Goal: Information Seeking & Learning: Learn about a topic

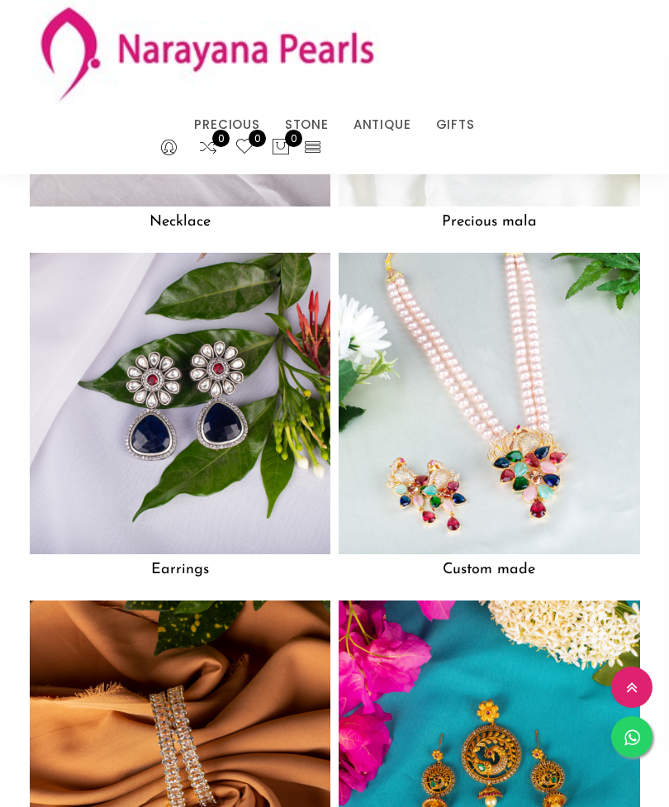
scroll to position [1872, 0]
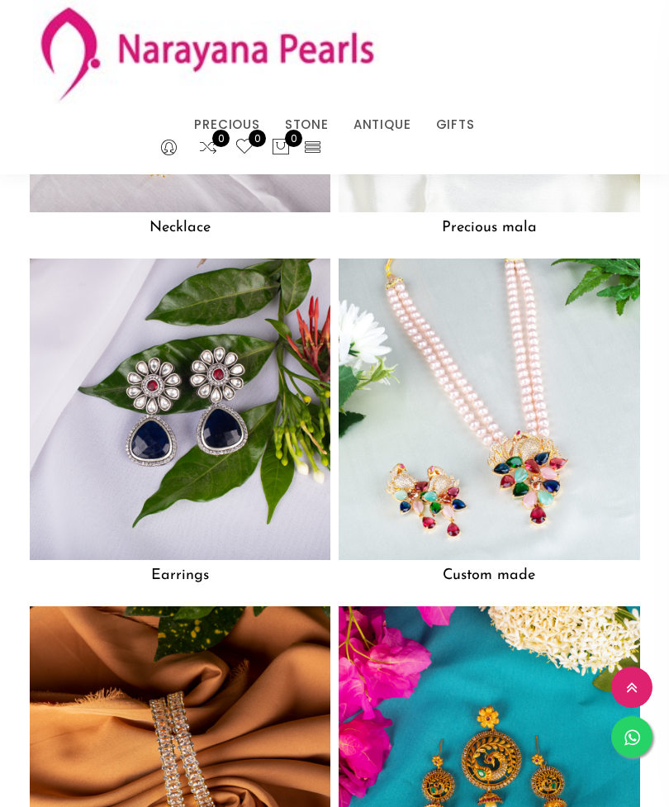
click at [265, 200] on img at bounding box center [180, 62] width 301 height 301
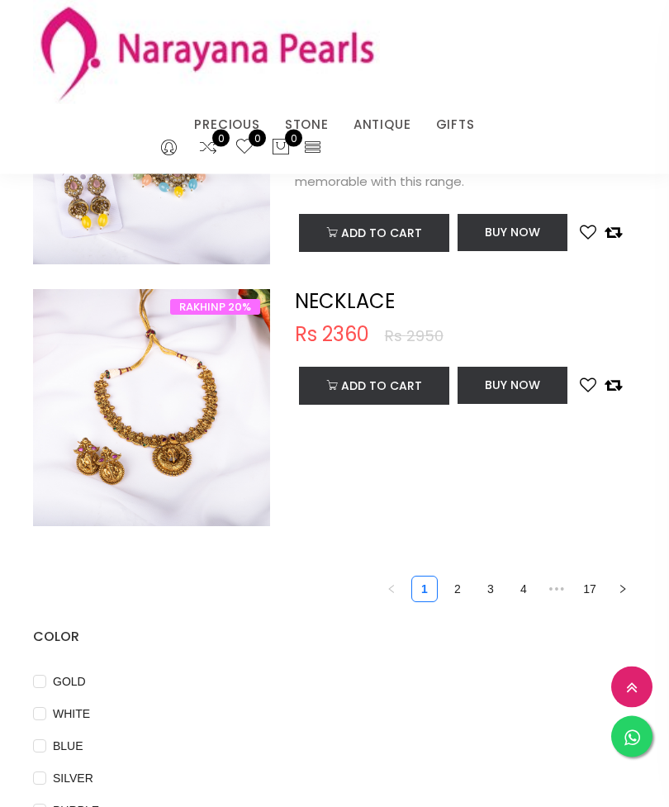
scroll to position [5170, 0]
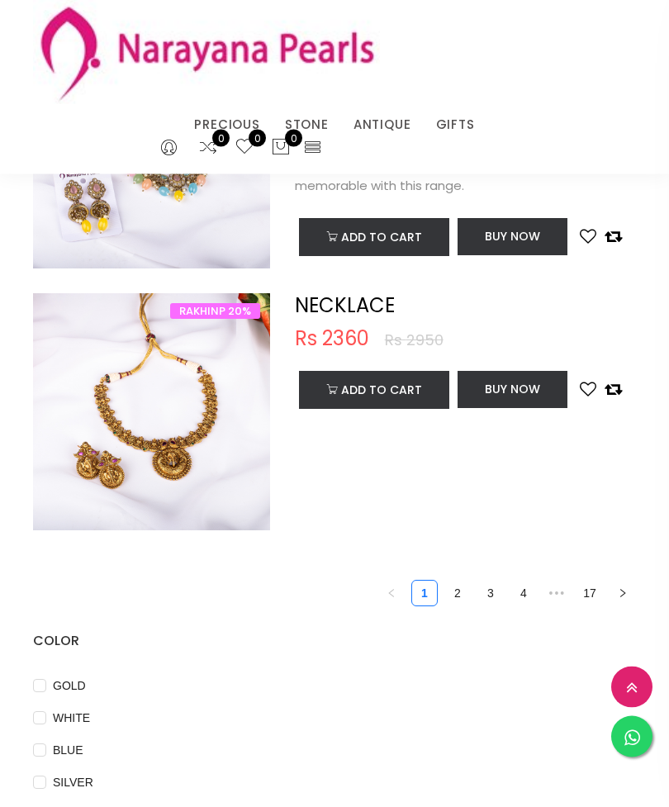
click at [455, 587] on link "2" at bounding box center [457, 593] width 25 height 25
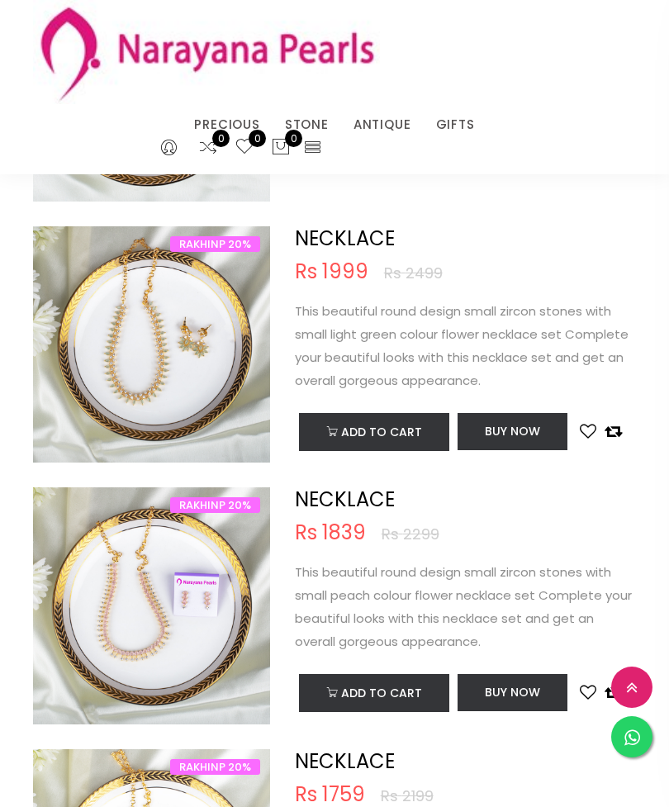
scroll to position [2660, 0]
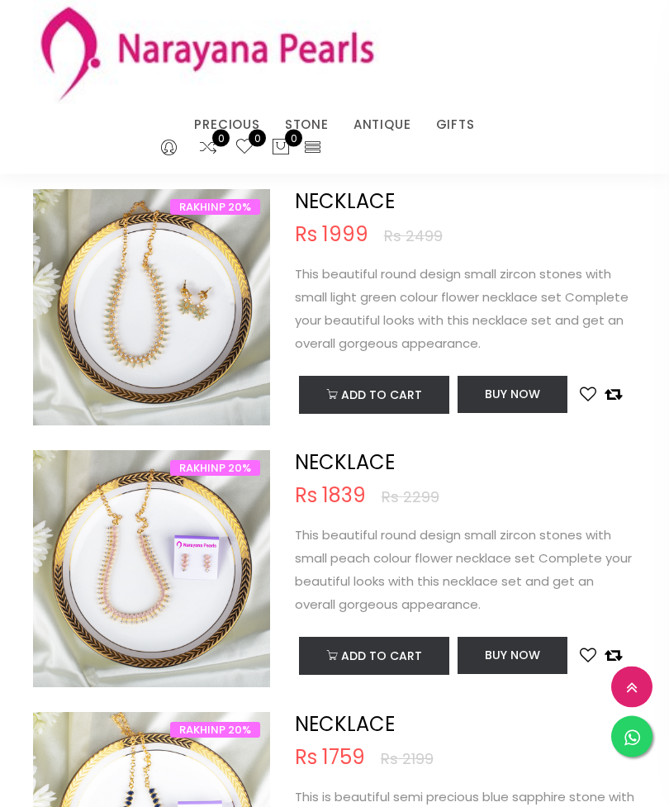
click at [171, 575] on img at bounding box center [151, 585] width 237 height 237
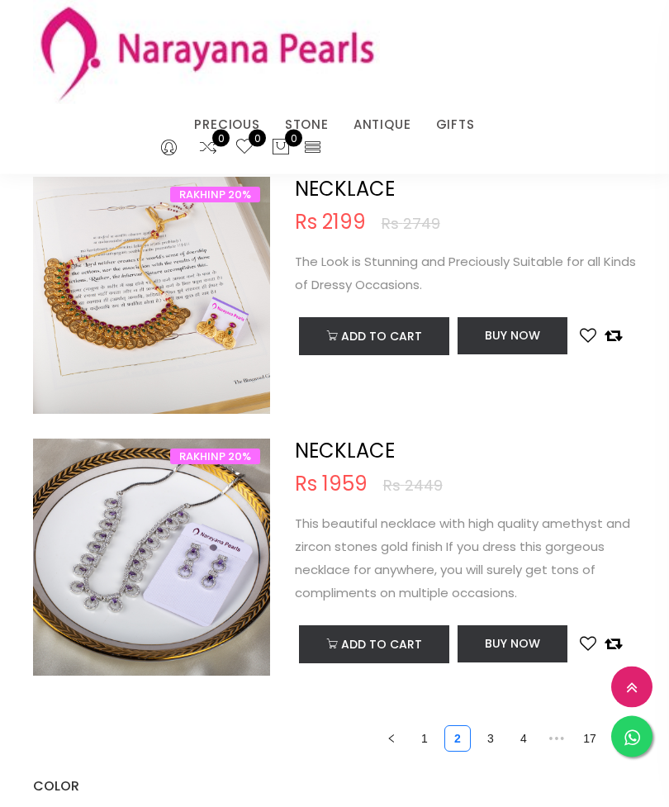
scroll to position [5032, 0]
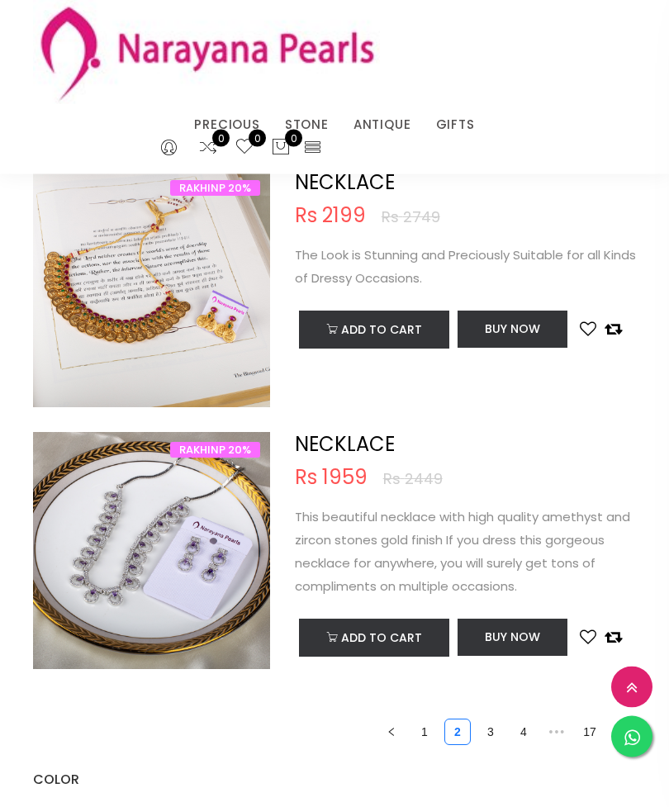
click at [494, 720] on link "3" at bounding box center [490, 732] width 25 height 25
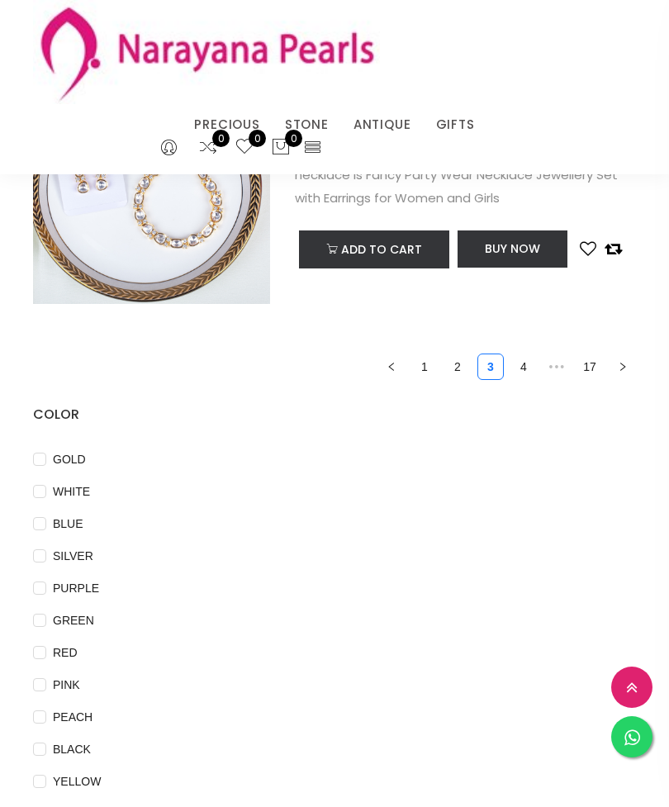
scroll to position [5370, 0]
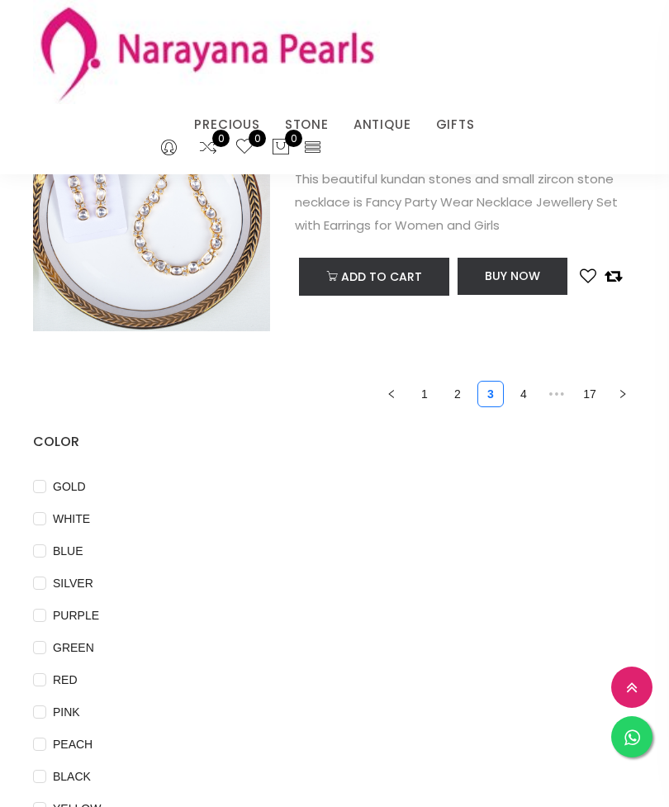
click at [523, 398] on link "4" at bounding box center [523, 394] width 25 height 25
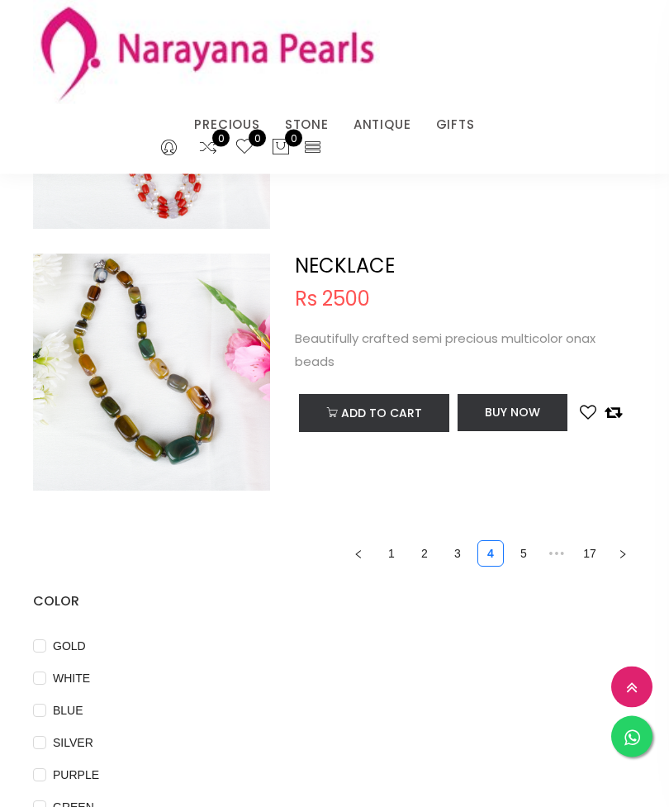
scroll to position [5226, 0]
click at [197, 82] on img at bounding box center [206, 52] width 347 height 104
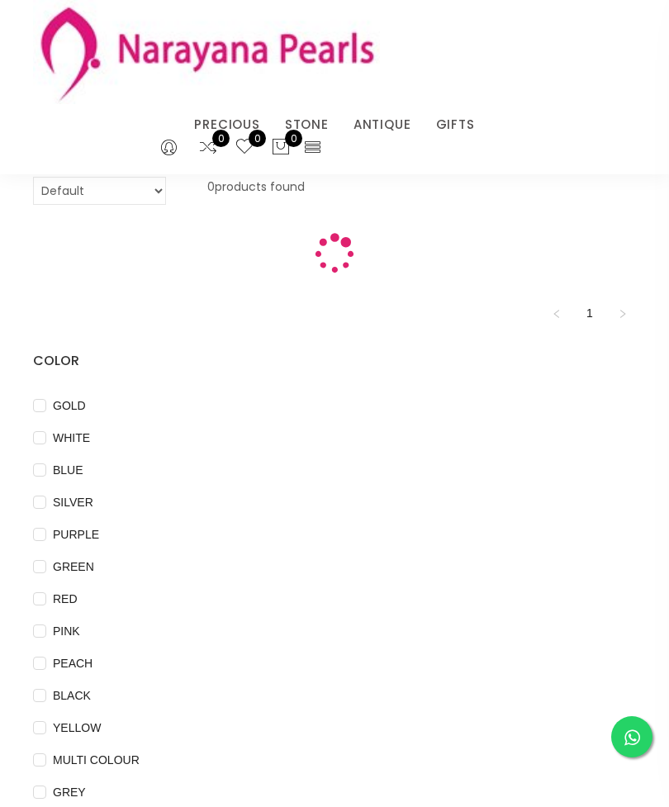
scroll to position [53, 0]
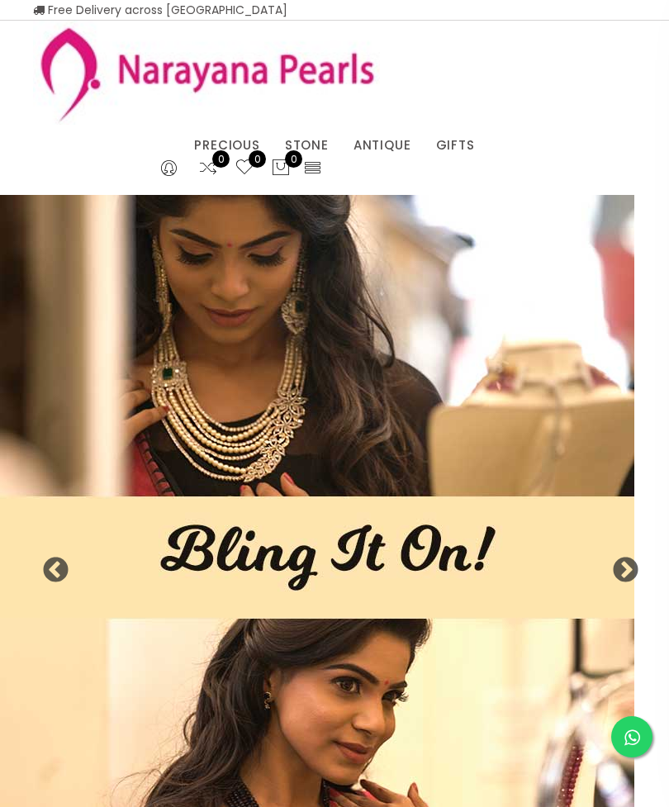
scroll to position [1872, 0]
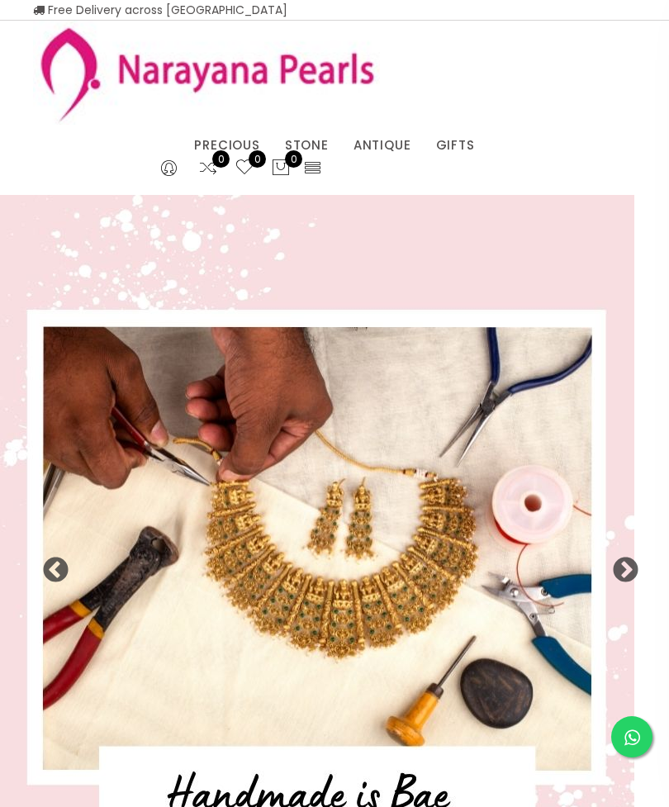
select select "INR"
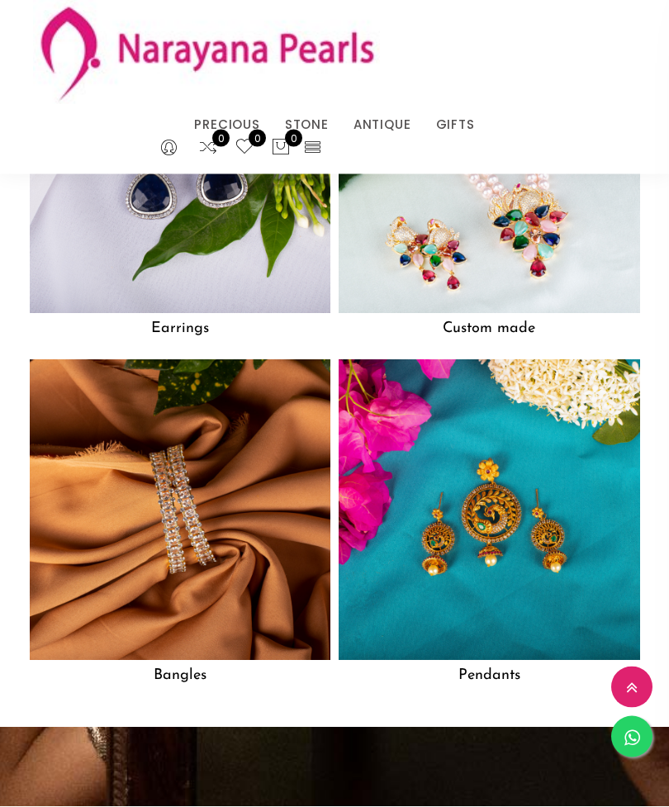
scroll to position [2123, 0]
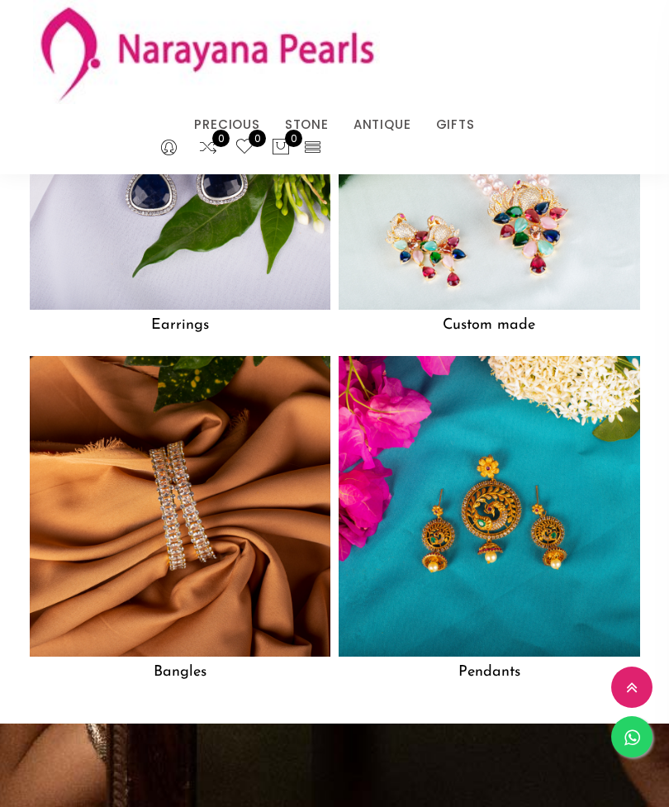
click at [263, 512] on img at bounding box center [180, 506] width 301 height 301
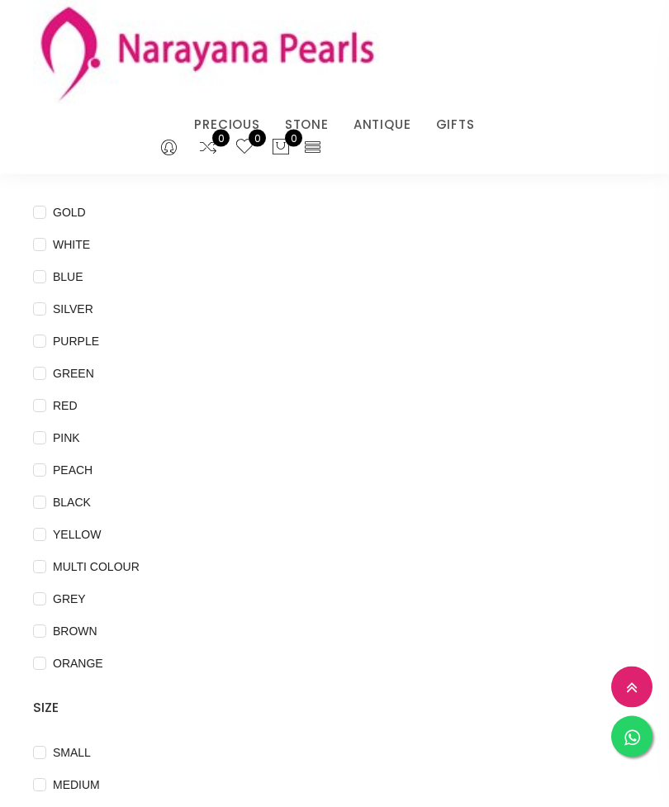
scroll to position [471, 0]
click at [42, 781] on input "MEDIUM" at bounding box center [39, 799] width 13 height 37
checkbox input "true"
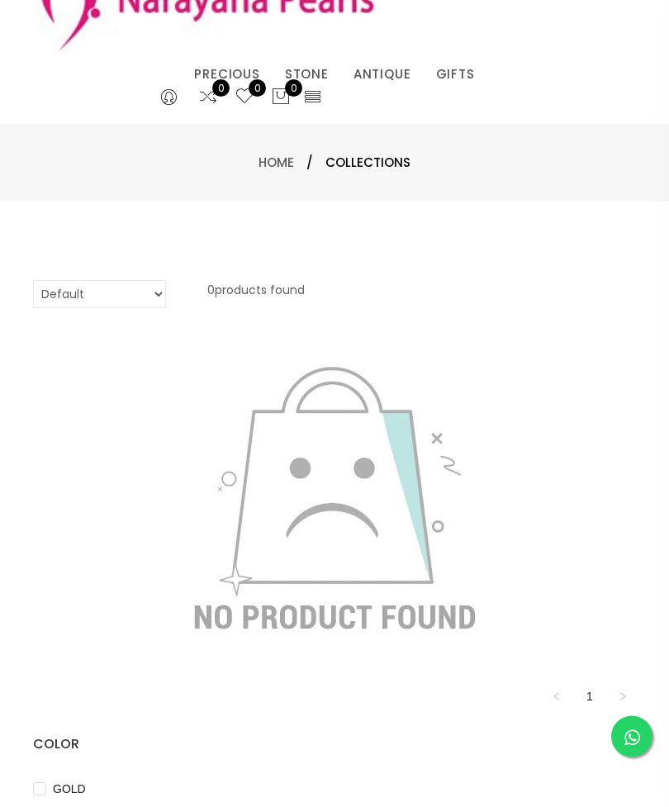
scroll to position [0, 0]
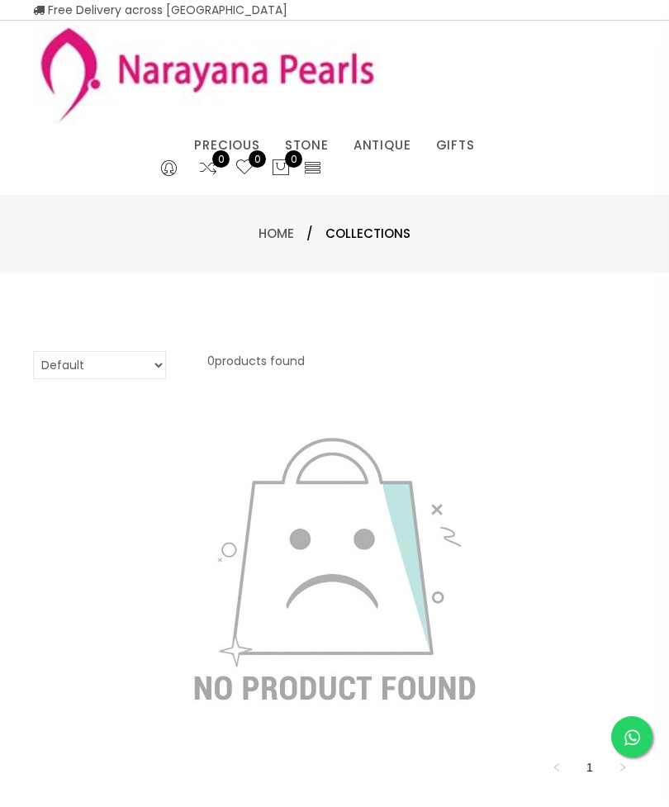
scroll to position [53, 0]
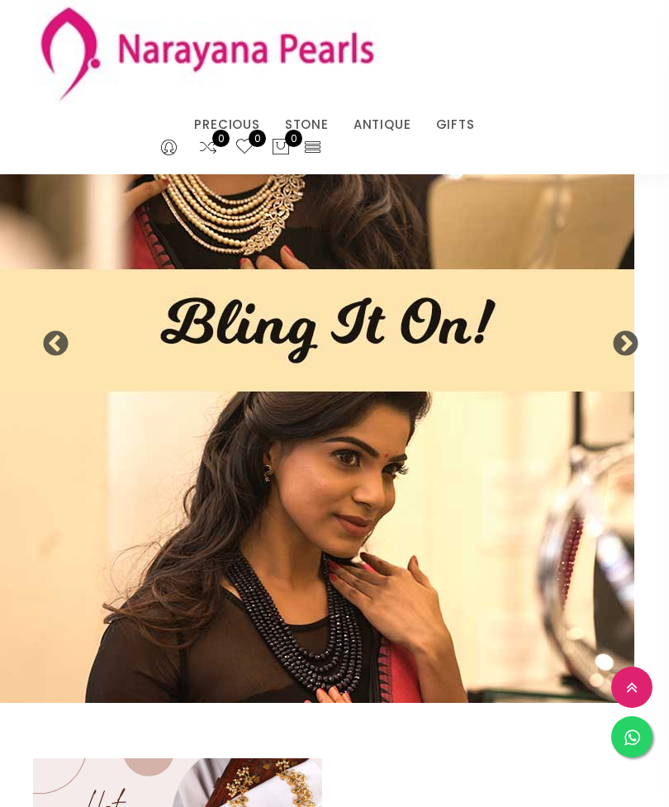
scroll to position [2176, 0]
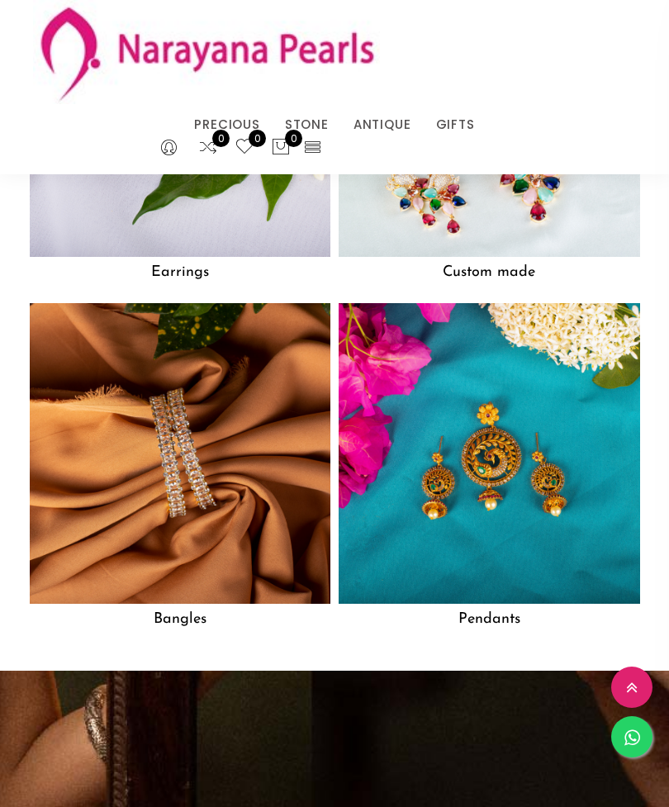
click at [233, 505] on img at bounding box center [180, 453] width 301 height 301
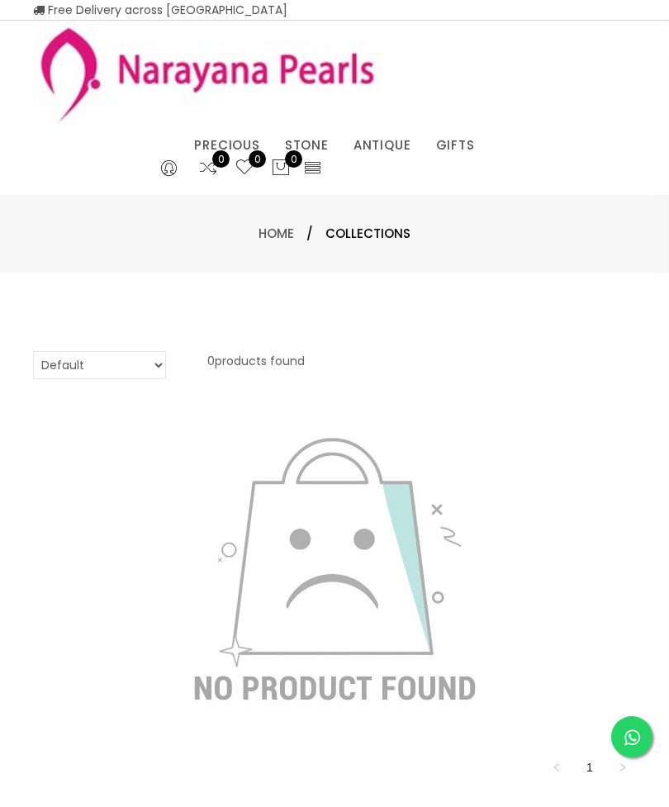
click at [168, 58] on img at bounding box center [206, 73] width 347 height 104
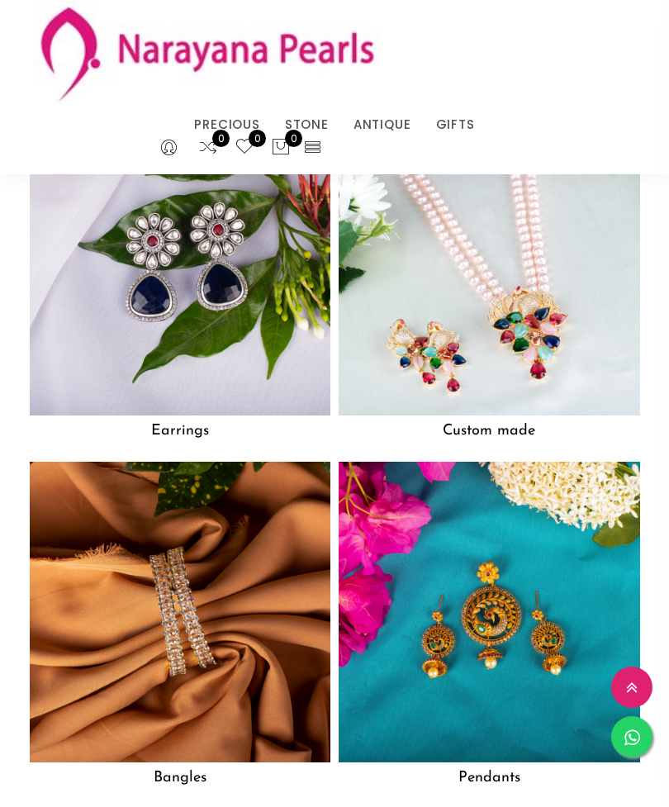
click at [472, 626] on img at bounding box center [489, 612] width 301 height 301
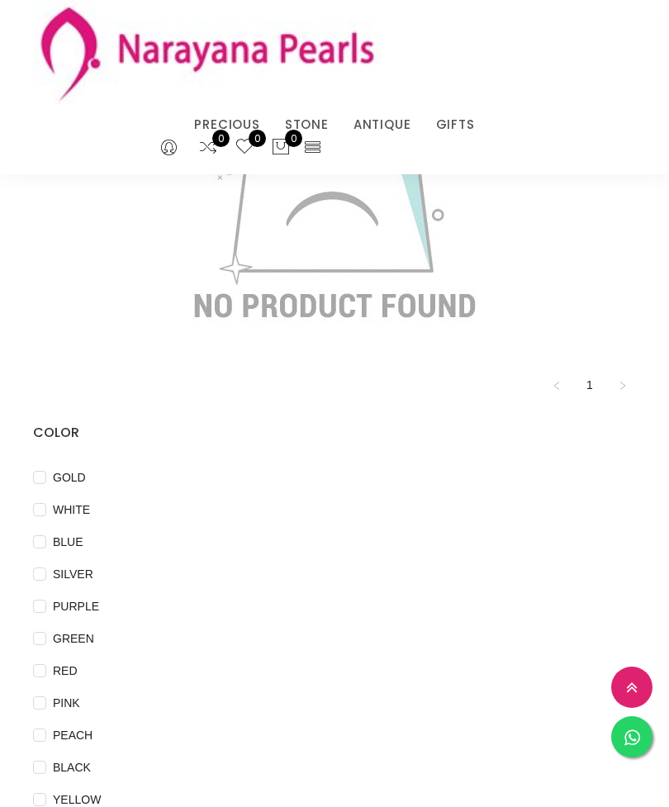
click at [41, 474] on input "GOLD" at bounding box center [39, 489] width 13 height 37
checkbox input "true"
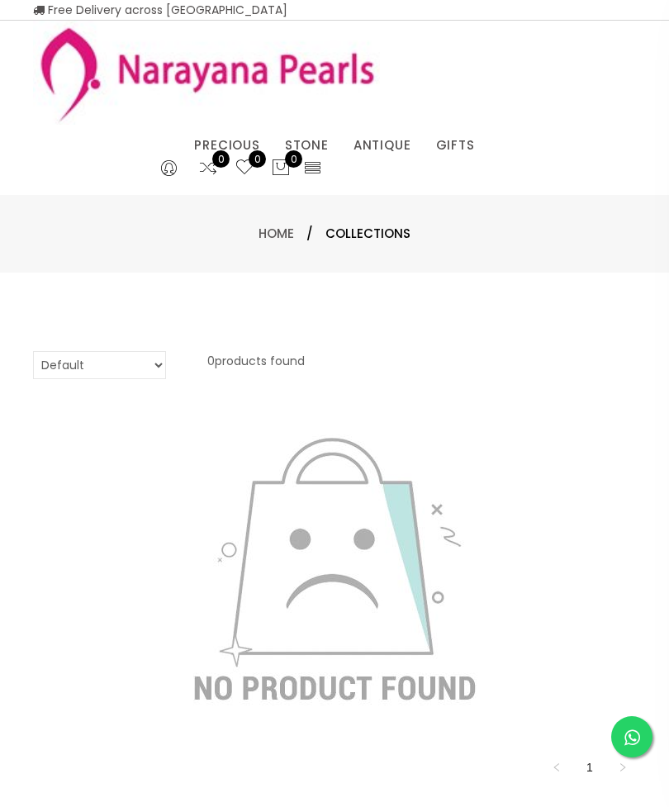
click at [154, 361] on select "Default Price - High to Low Price - Low to High" at bounding box center [99, 365] width 133 height 28
select select "priceHighToLow"
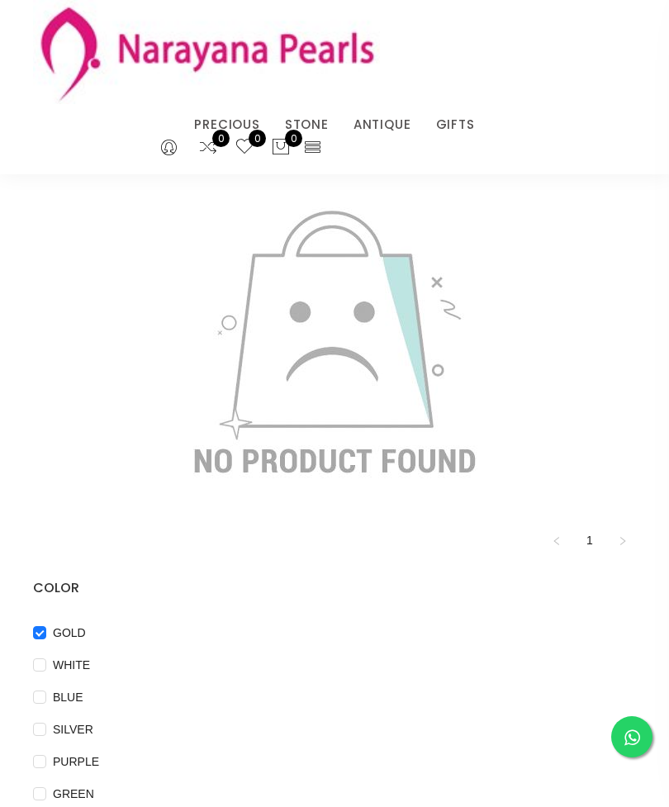
click at [164, 44] on img at bounding box center [206, 52] width 347 height 104
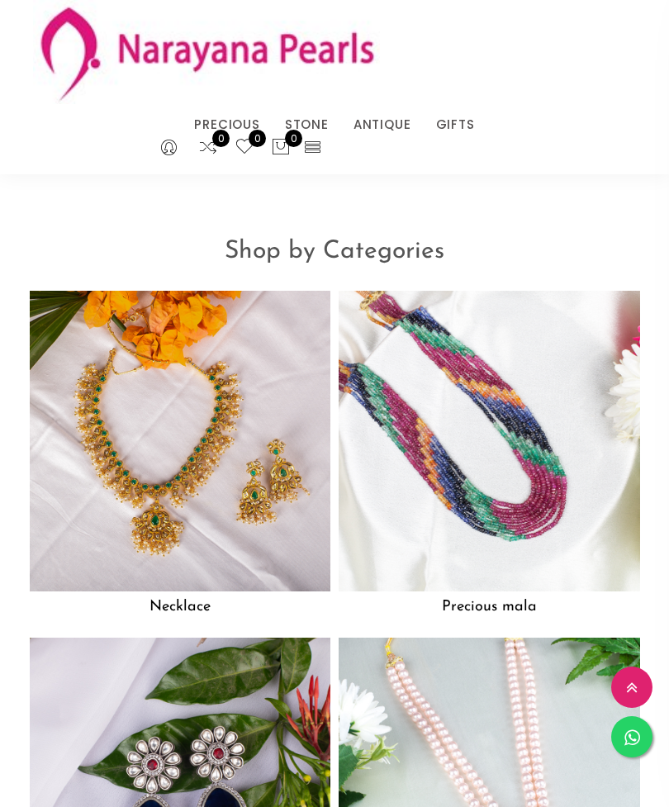
click at [242, 477] on img at bounding box center [180, 441] width 301 height 301
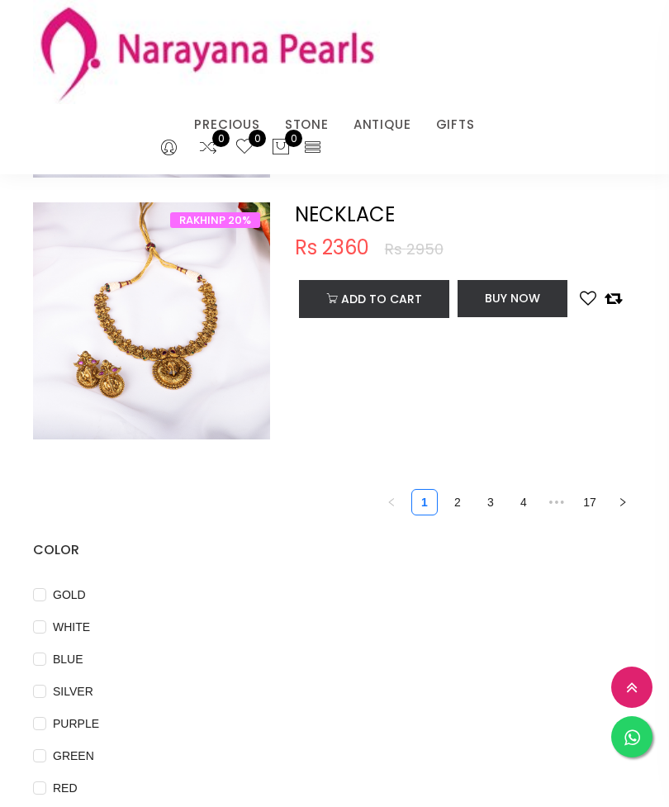
click at [618, 497] on icon "right" at bounding box center [623, 502] width 10 height 10
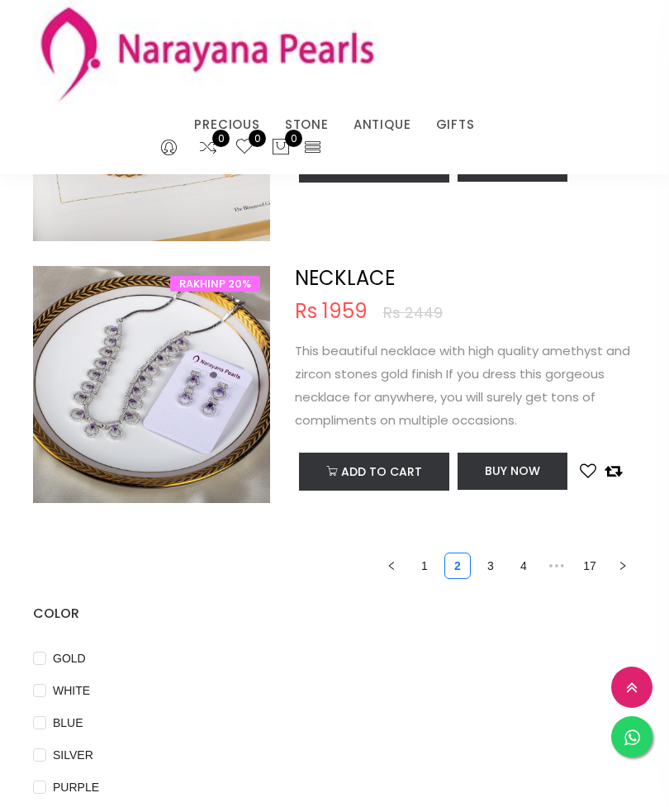
click at [596, 559] on link "17" at bounding box center [589, 565] width 25 height 25
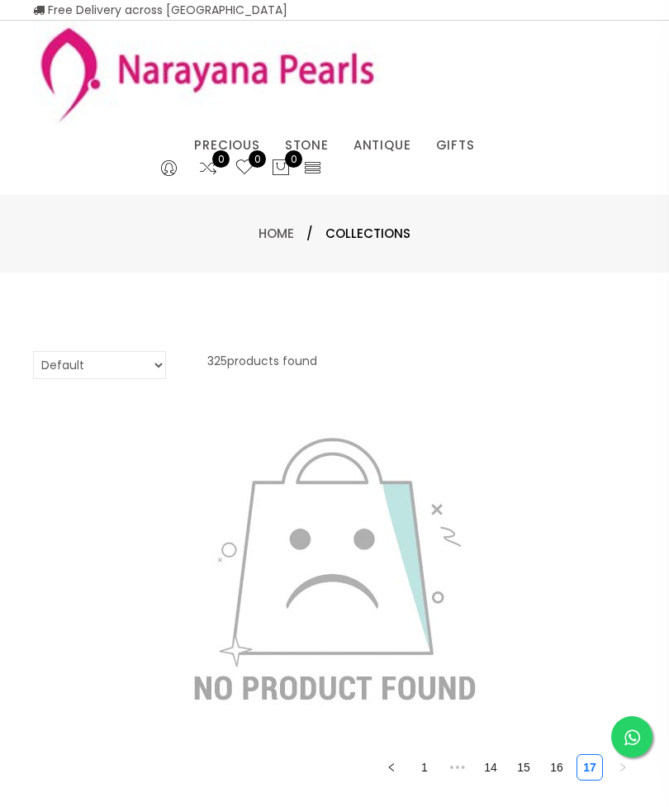
click at [552, 759] on link "16" at bounding box center [556, 767] width 25 height 25
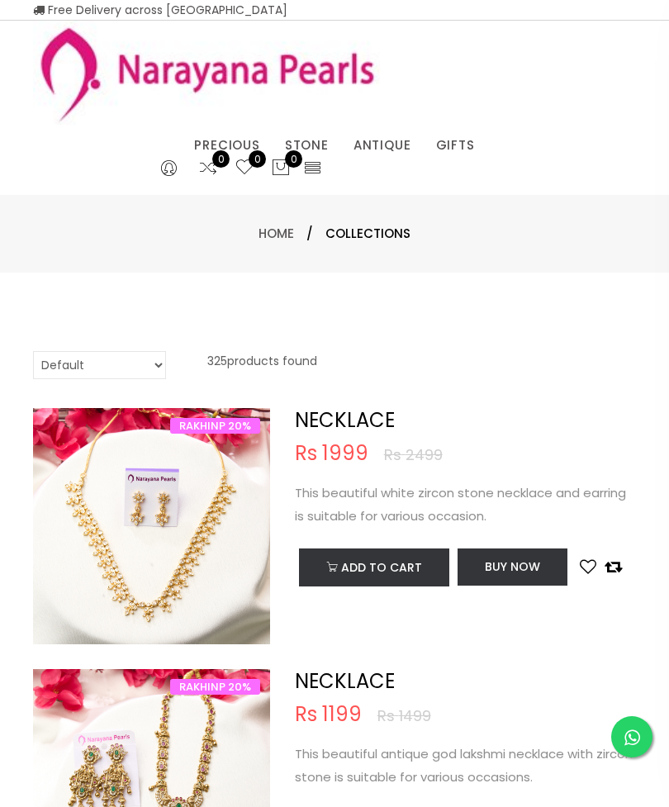
click at [434, 528] on div "NECKLACE Rs 1999 Rs 2499 This beautiful white zircon stone necklace and earring…" at bounding box center [465, 499] width 341 height 183
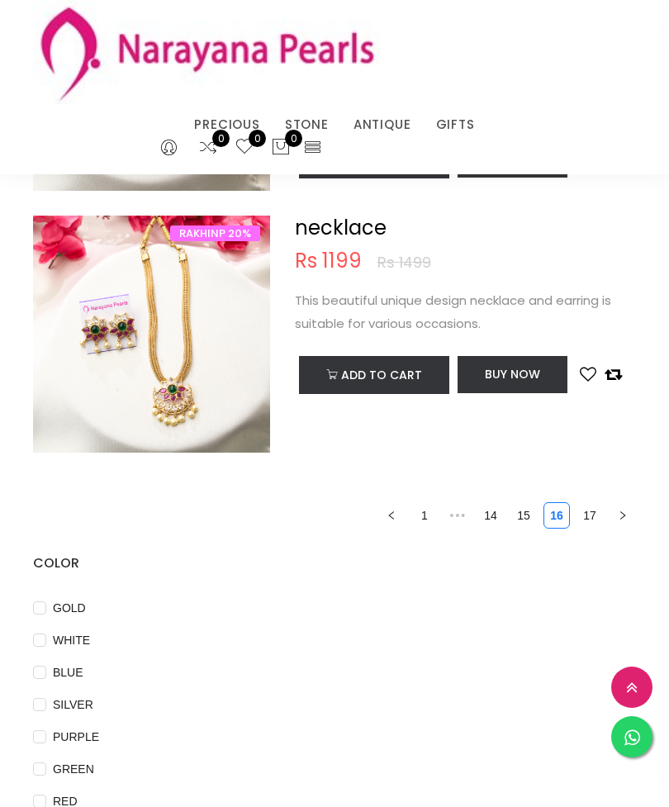
scroll to position [2364, 0]
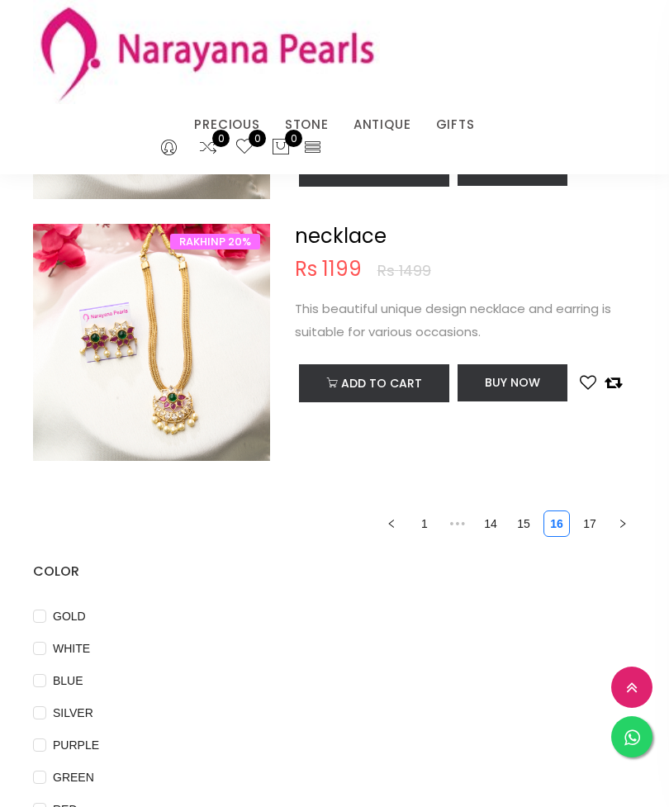
click at [526, 517] on link "15" at bounding box center [523, 523] width 25 height 25
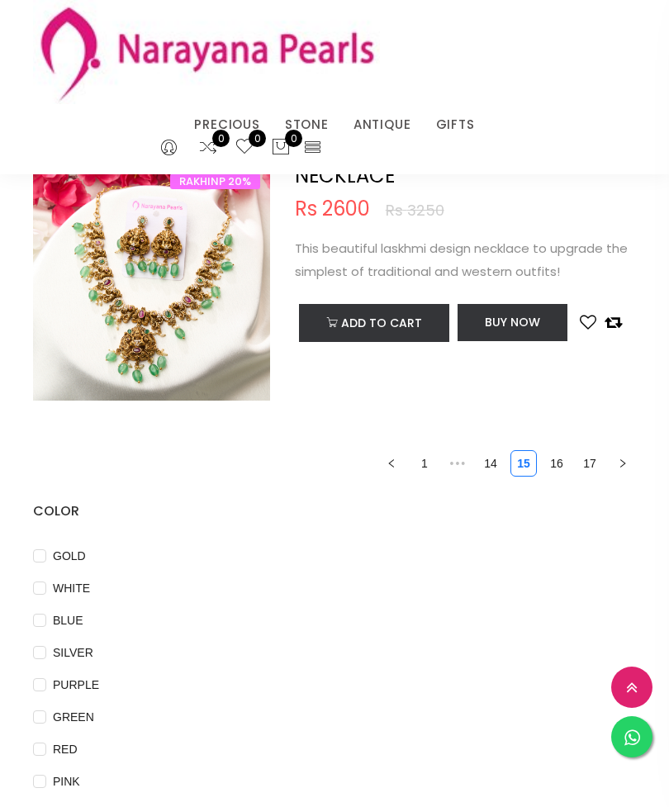
scroll to position [5298, 0]
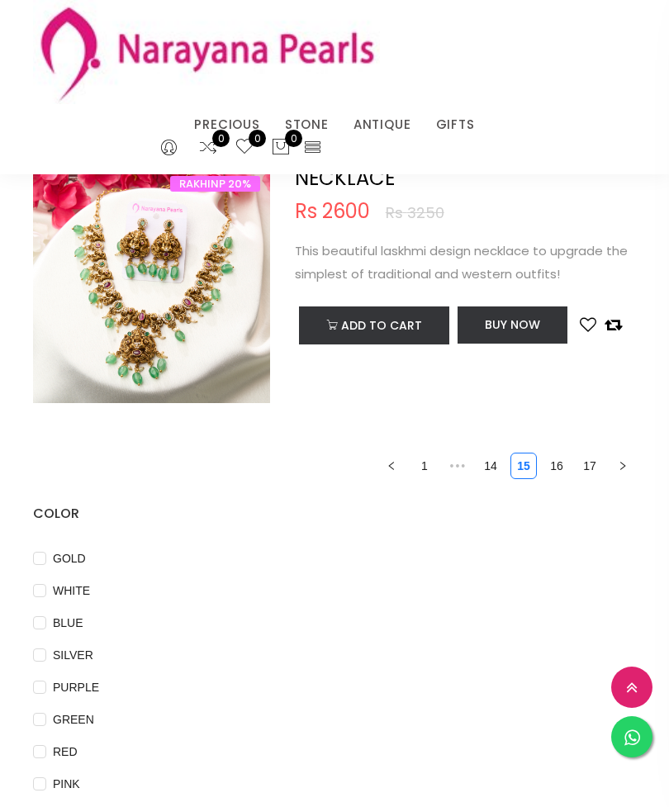
click at [487, 455] on link "14" at bounding box center [490, 465] width 25 height 25
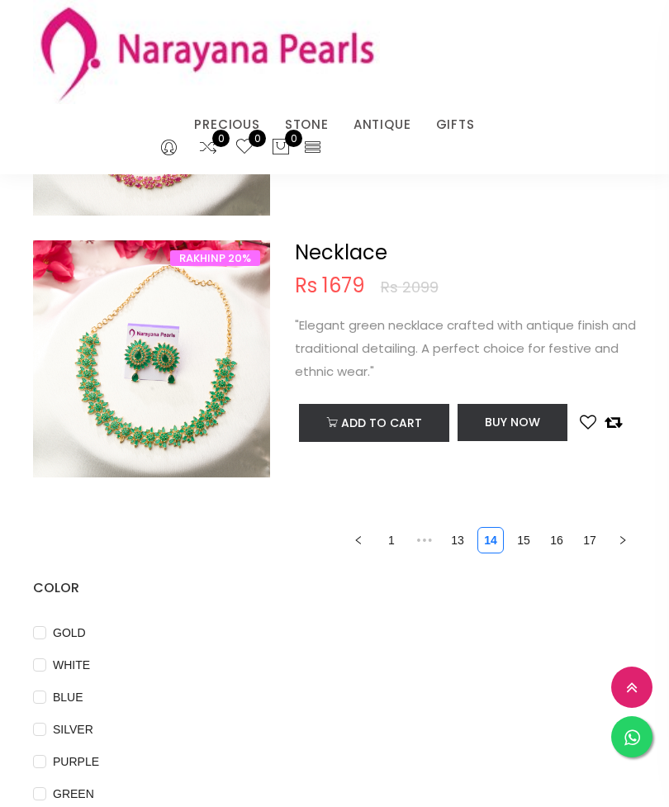
scroll to position [5218, 0]
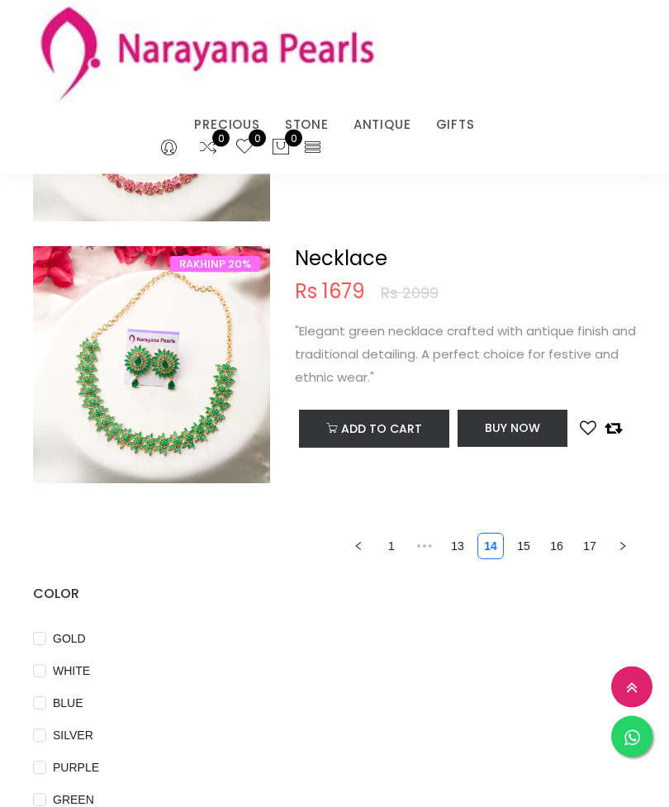
click at [461, 546] on link "13" at bounding box center [457, 546] width 25 height 25
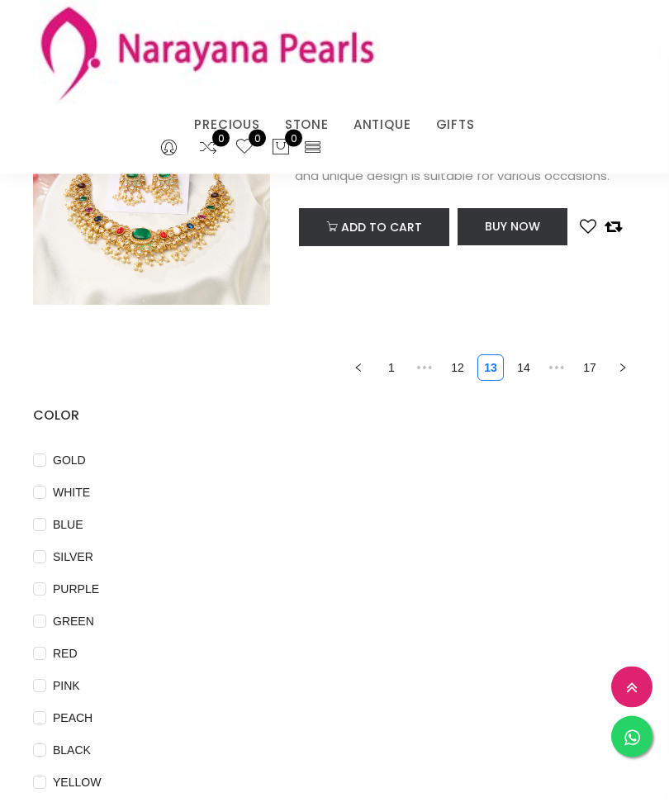
scroll to position [5374, 0]
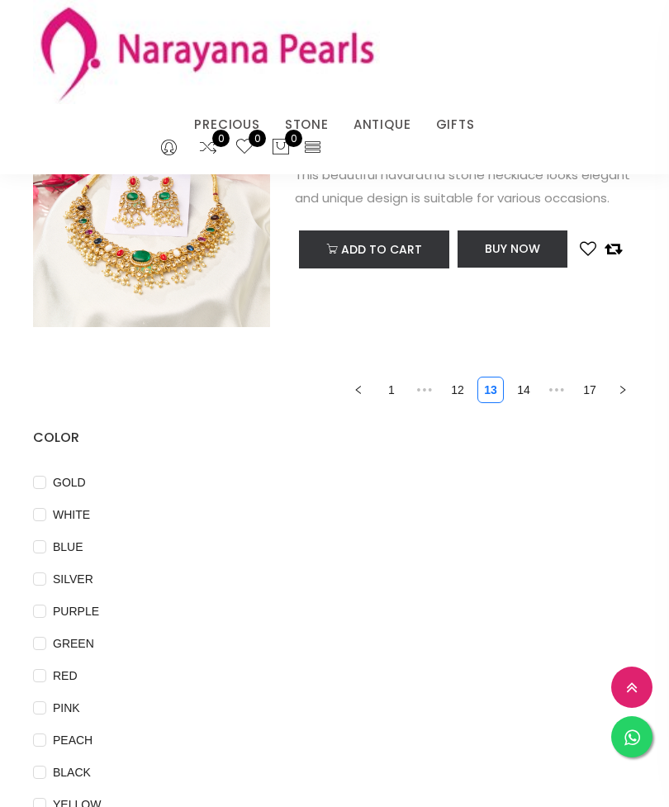
click at [452, 381] on link "12" at bounding box center [457, 389] width 25 height 25
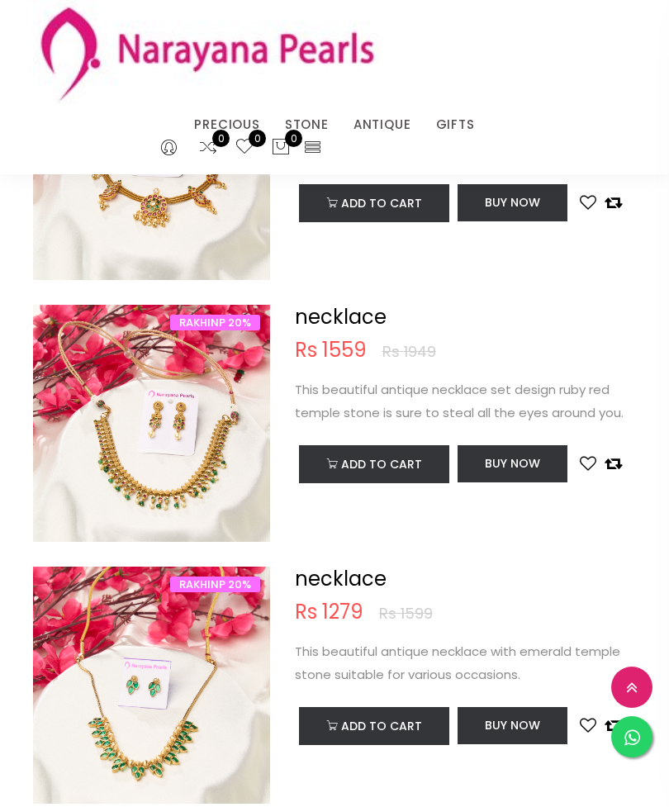
scroll to position [5079, 0]
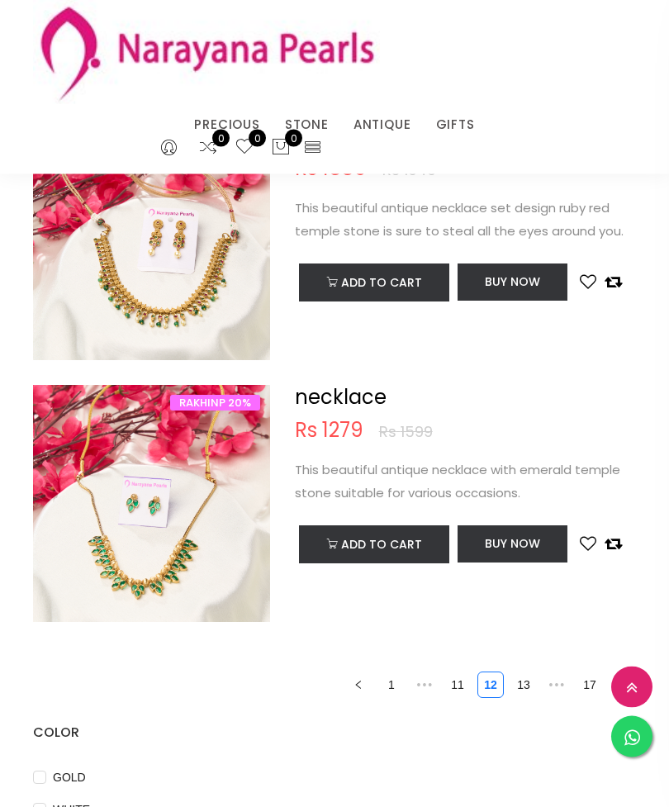
click at [463, 681] on link "11" at bounding box center [457, 685] width 25 height 25
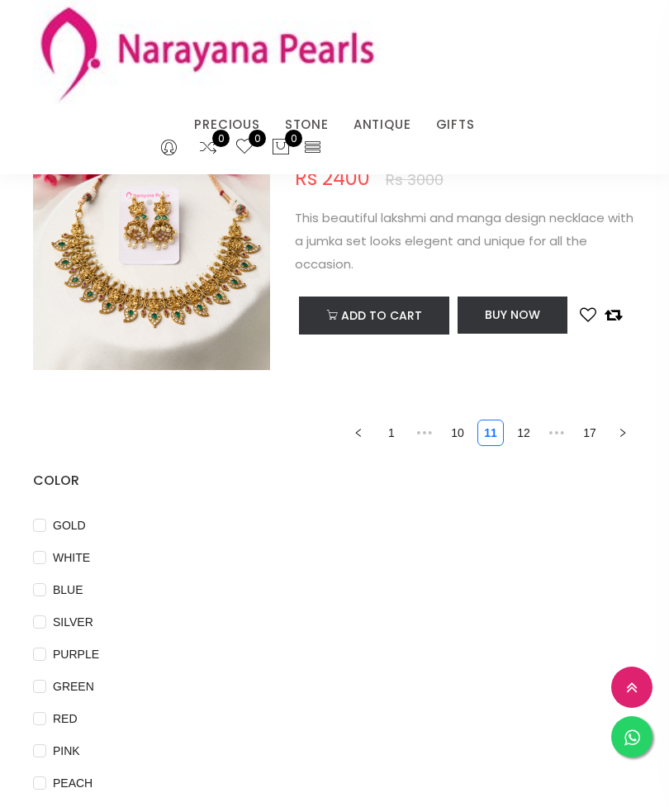
scroll to position [5282, 0]
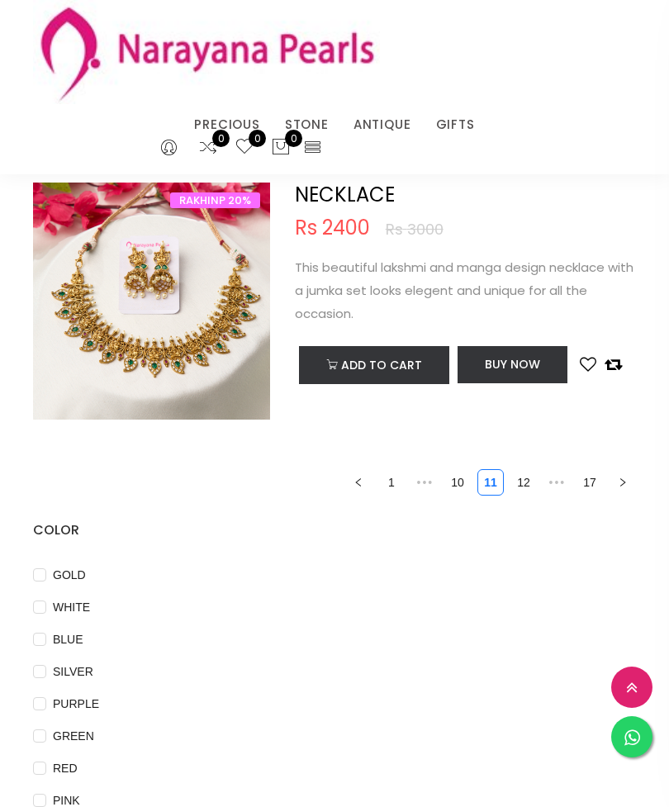
click at [455, 479] on link "10" at bounding box center [457, 482] width 25 height 25
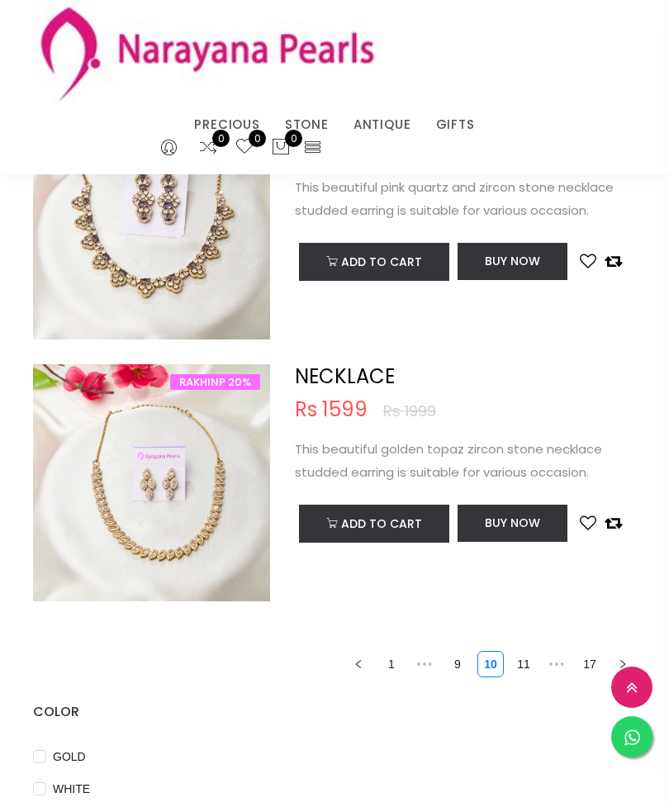
scroll to position [5099, 0]
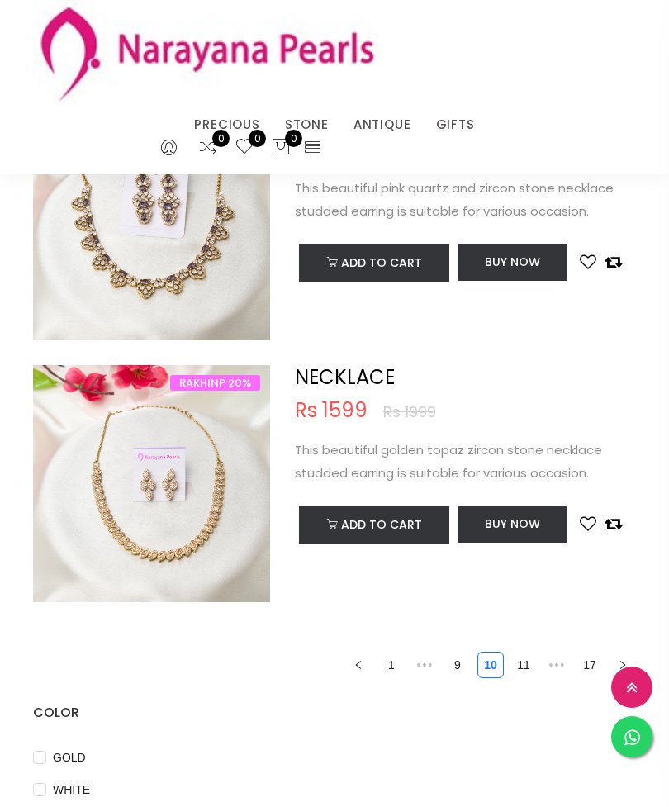
click at [451, 653] on link "9" at bounding box center [457, 665] width 25 height 25
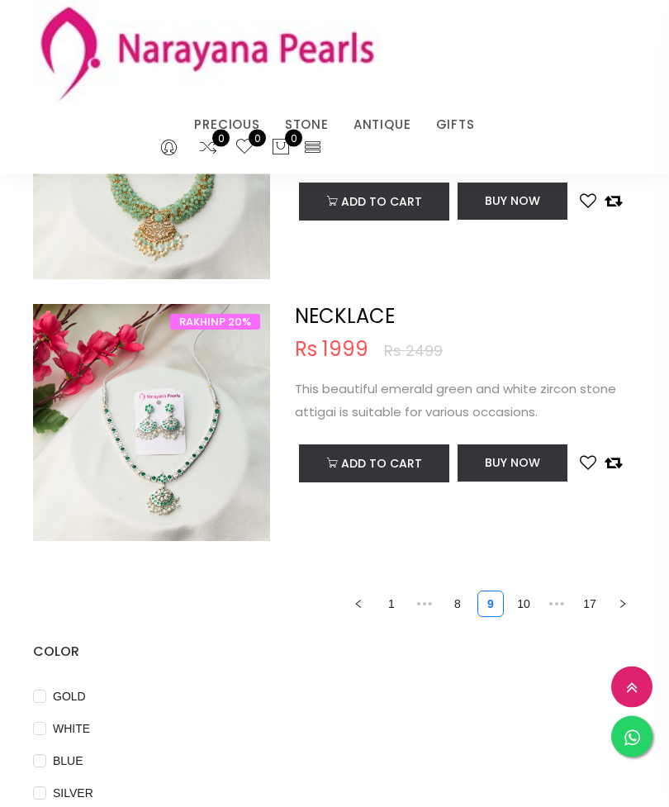
scroll to position [5171, 0]
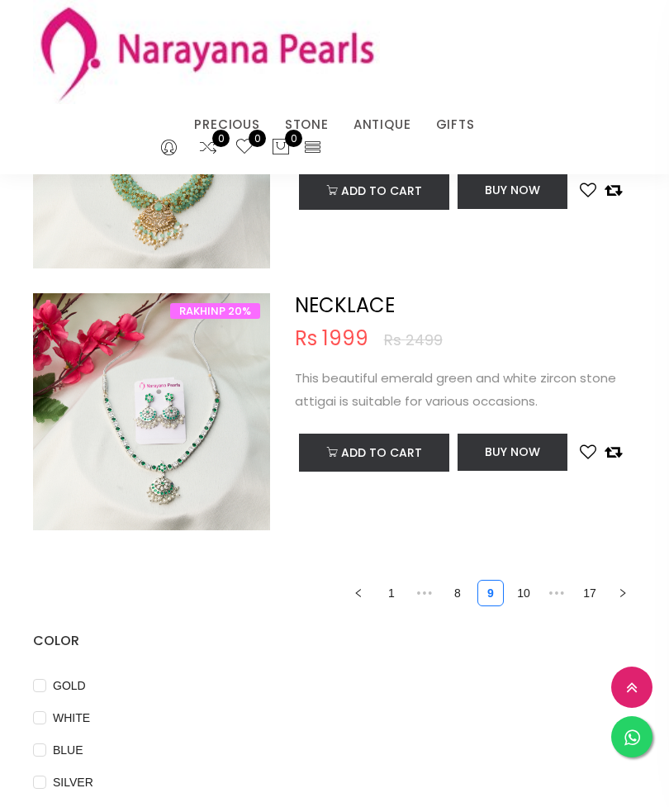
click at [437, 583] on span "•••" at bounding box center [424, 593] width 26 height 26
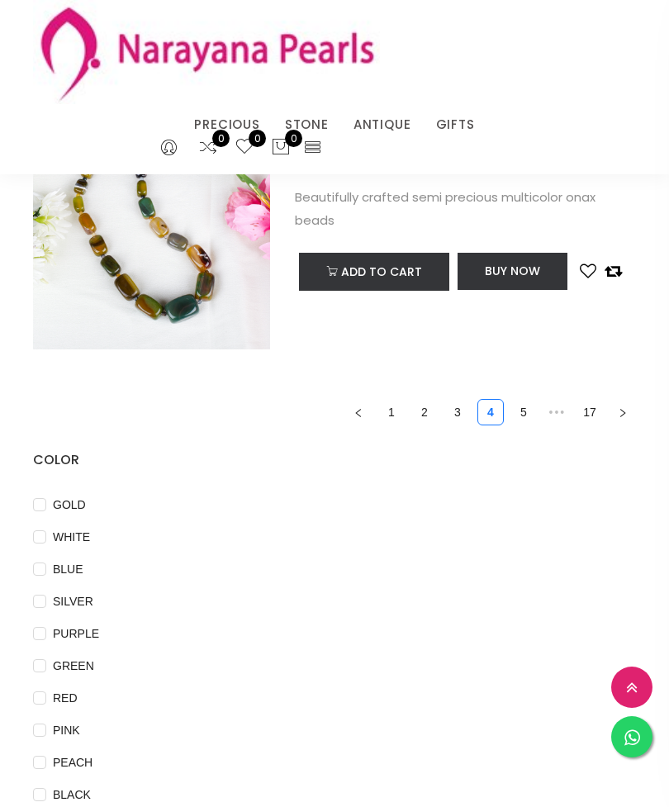
scroll to position [5372, 0]
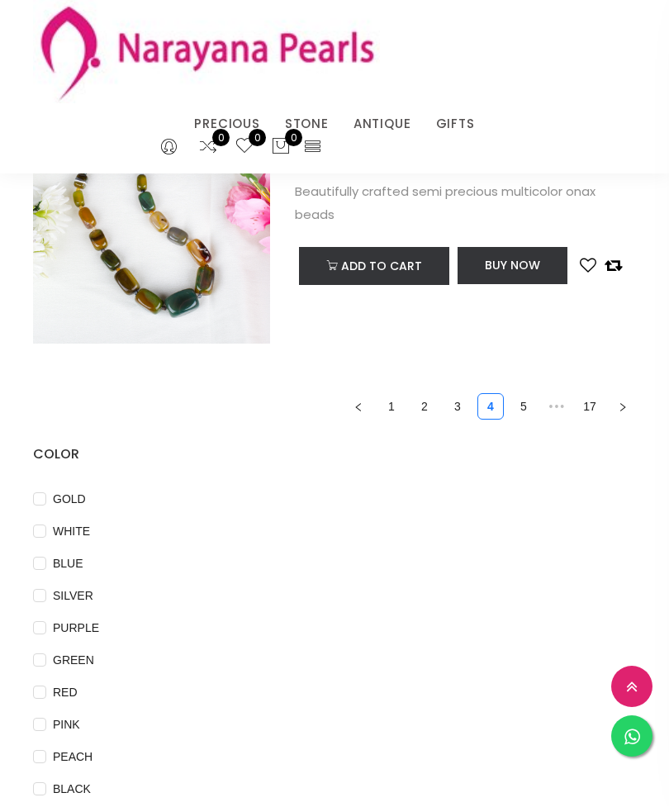
click at [461, 395] on link "3" at bounding box center [457, 407] width 25 height 25
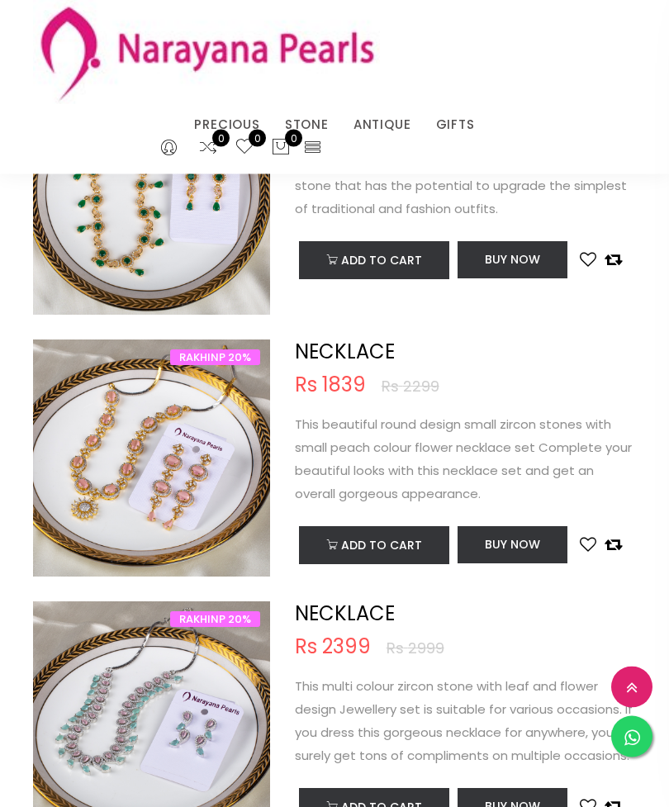
scroll to position [679, 0]
